Goal: Task Accomplishment & Management: Manage account settings

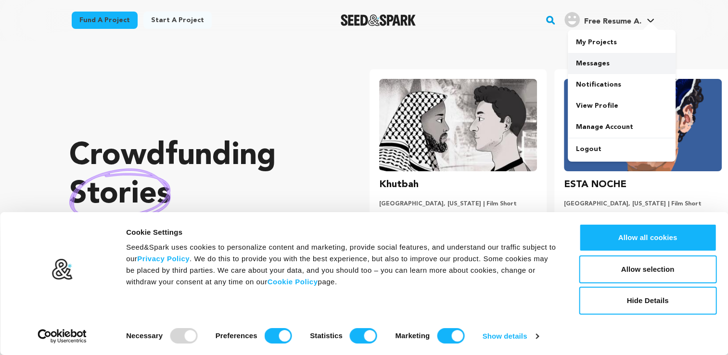
scroll to position [0, 192]
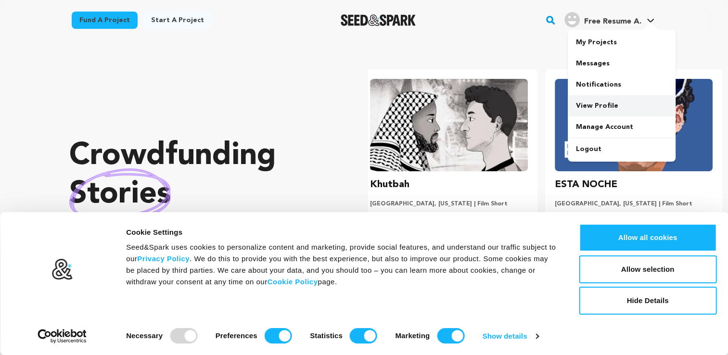
click at [594, 111] on link "View Profile" at bounding box center [622, 105] width 108 height 21
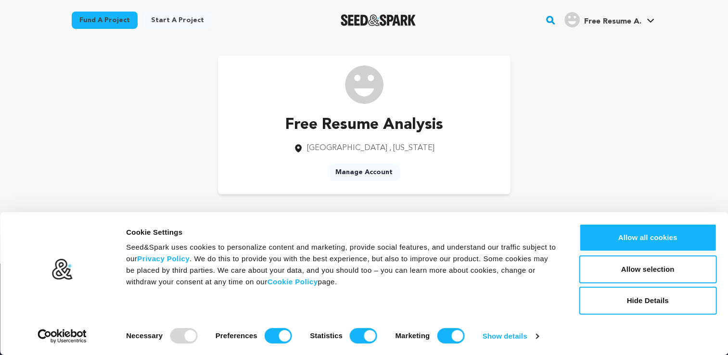
click at [363, 169] on link "Manage Account" at bounding box center [364, 172] width 73 height 17
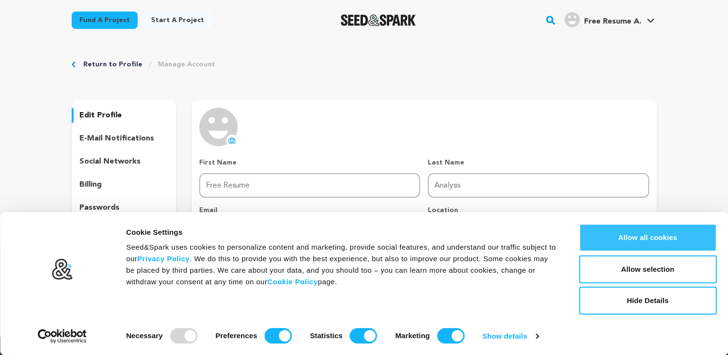
click at [637, 232] on button "Allow all cookies" at bounding box center [648, 238] width 138 height 28
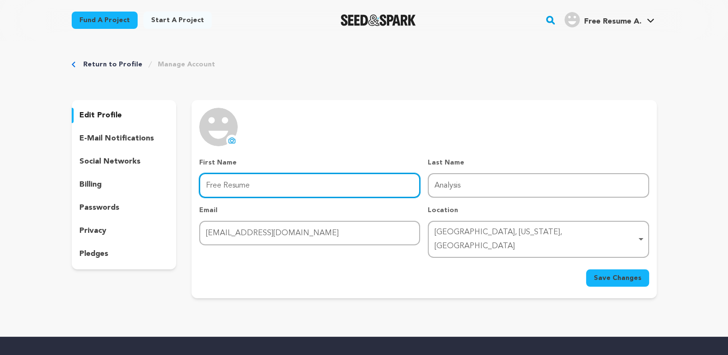
drag, startPoint x: 279, startPoint y: 188, endPoint x: 356, endPoint y: 210, distance: 80.6
click at [279, 188] on input "Free Resume" at bounding box center [309, 185] width 221 height 25
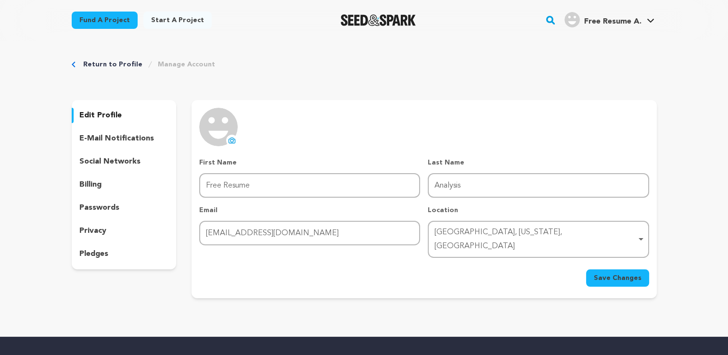
click at [110, 163] on p "social networks" at bounding box center [109, 162] width 61 height 12
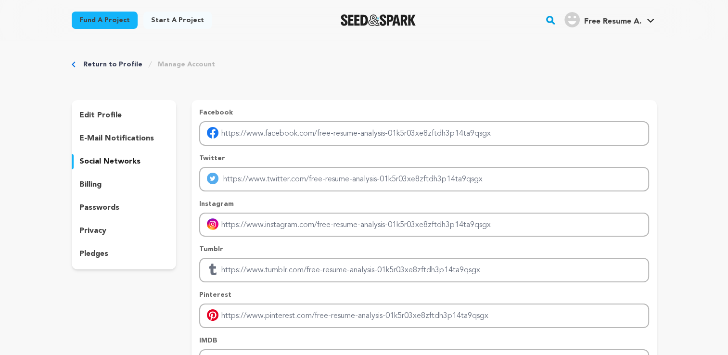
click at [87, 184] on p "billing" at bounding box center [90, 185] width 22 height 12
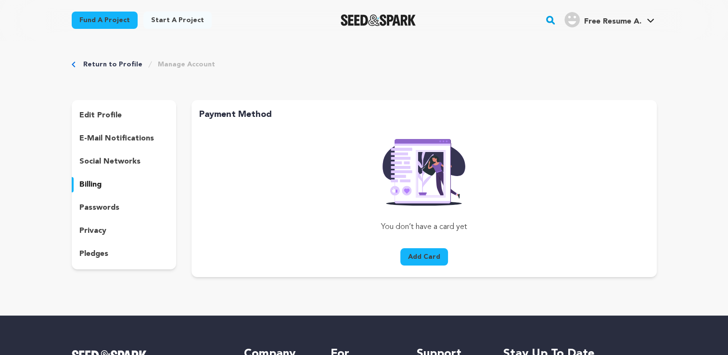
click at [95, 195] on div "edit profile e-mail notifications social networks billing passwords privacy ple…" at bounding box center [124, 184] width 105 height 169
click at [100, 215] on div "passwords" at bounding box center [124, 207] width 105 height 15
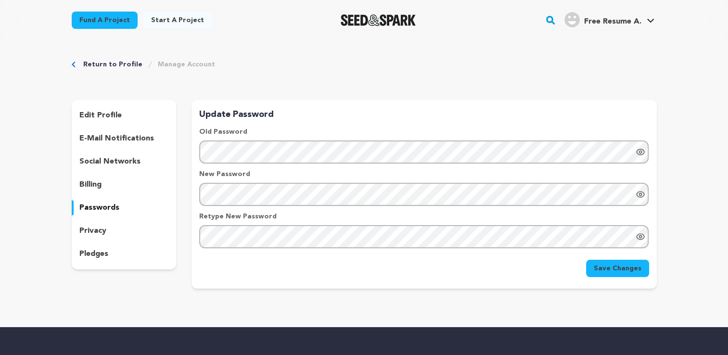
click at [102, 114] on p "edit profile" at bounding box center [100, 116] width 42 height 12
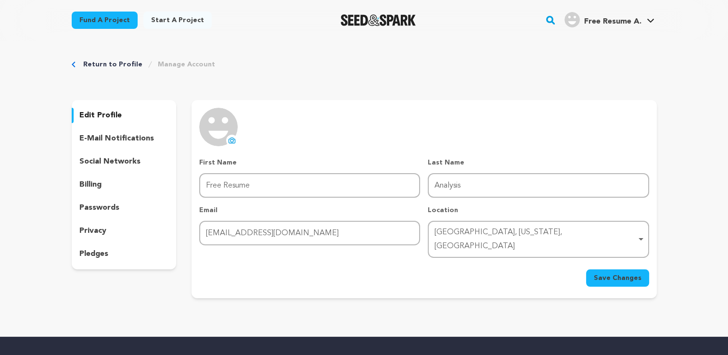
click at [216, 133] on img at bounding box center [218, 127] width 38 height 38
click at [250, 149] on div "uploading spinner upload profile image First Name First Name Free Resume Last N…" at bounding box center [423, 197] width 449 height 179
click at [230, 138] on icon at bounding box center [232, 141] width 8 height 8
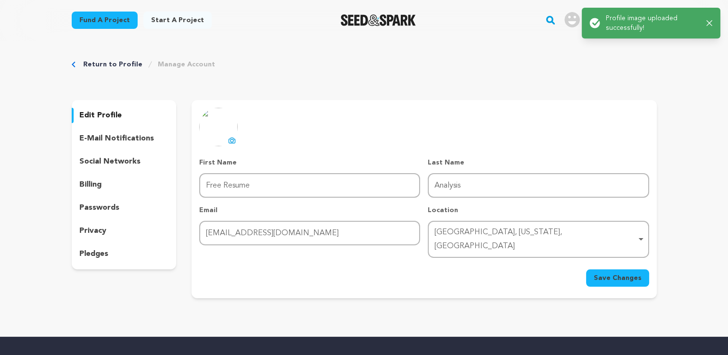
click at [616, 274] on div "uploading spinner upload profile image First Name First Name Free Resume Last N…" at bounding box center [424, 199] width 465 height 198
click at [618, 273] on span "Save Changes" at bounding box center [618, 278] width 48 height 10
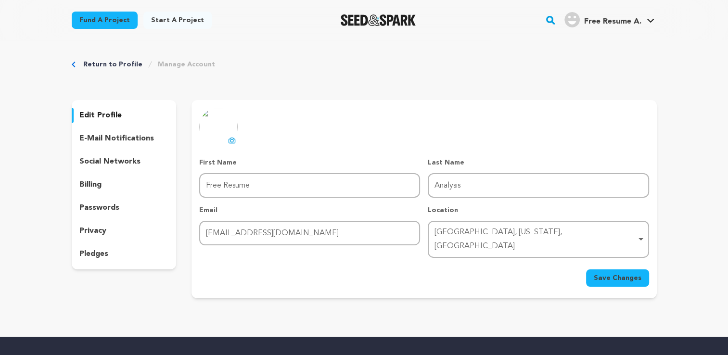
click at [596, 269] on button "Save Changes" at bounding box center [617, 277] width 63 height 17
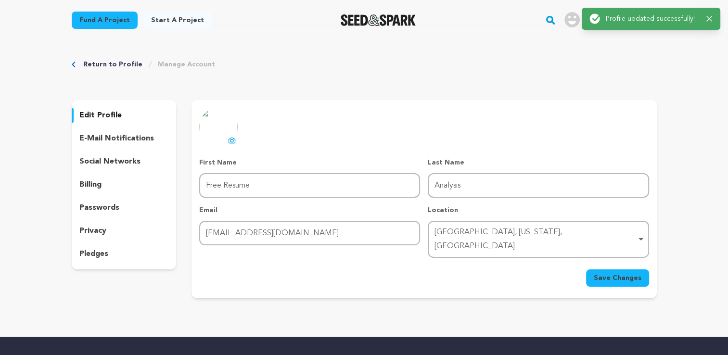
drag, startPoint x: 615, startPoint y: 69, endPoint x: 620, endPoint y: 30, distance: 39.2
click at [618, 63] on div "Return to Profile Manage Account" at bounding box center [364, 65] width 585 height 10
click at [567, 21] on img "Free Resume A.'s Profile" at bounding box center [571, 19] width 15 height 15
